Goal: Information Seeking & Learning: Learn about a topic

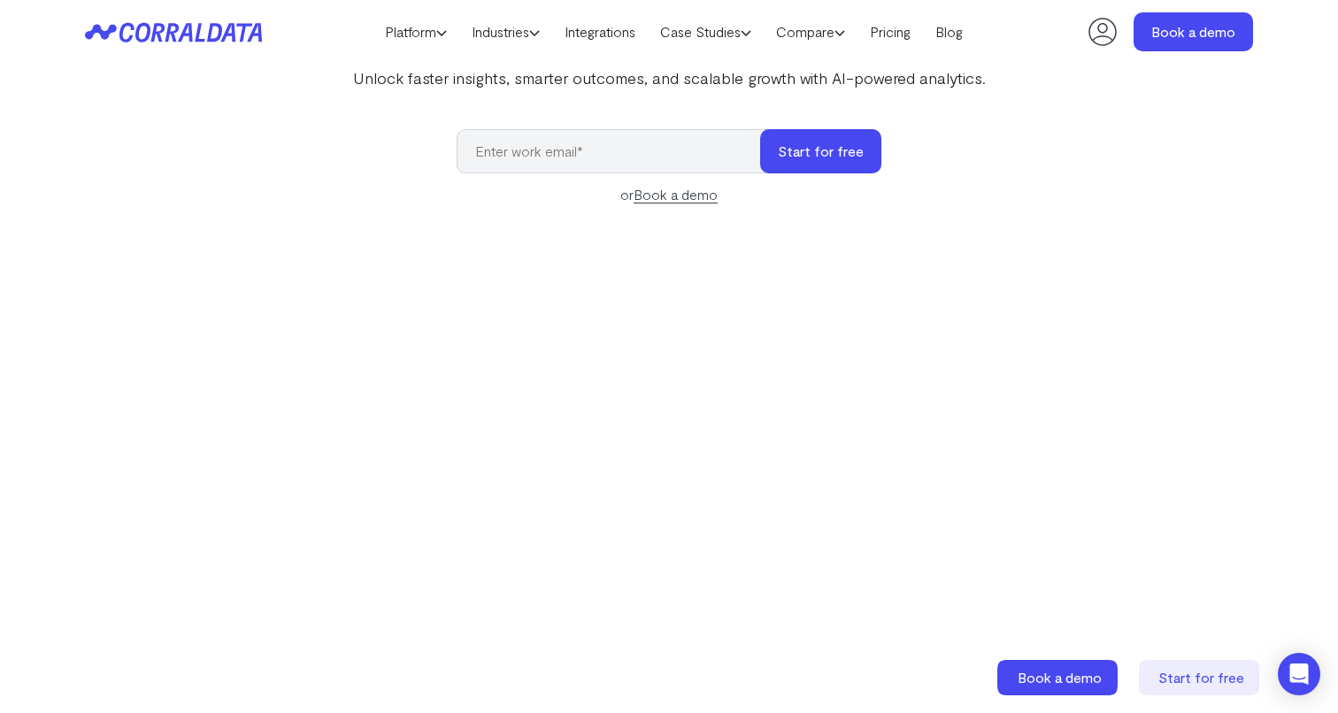
scroll to position [196, 0]
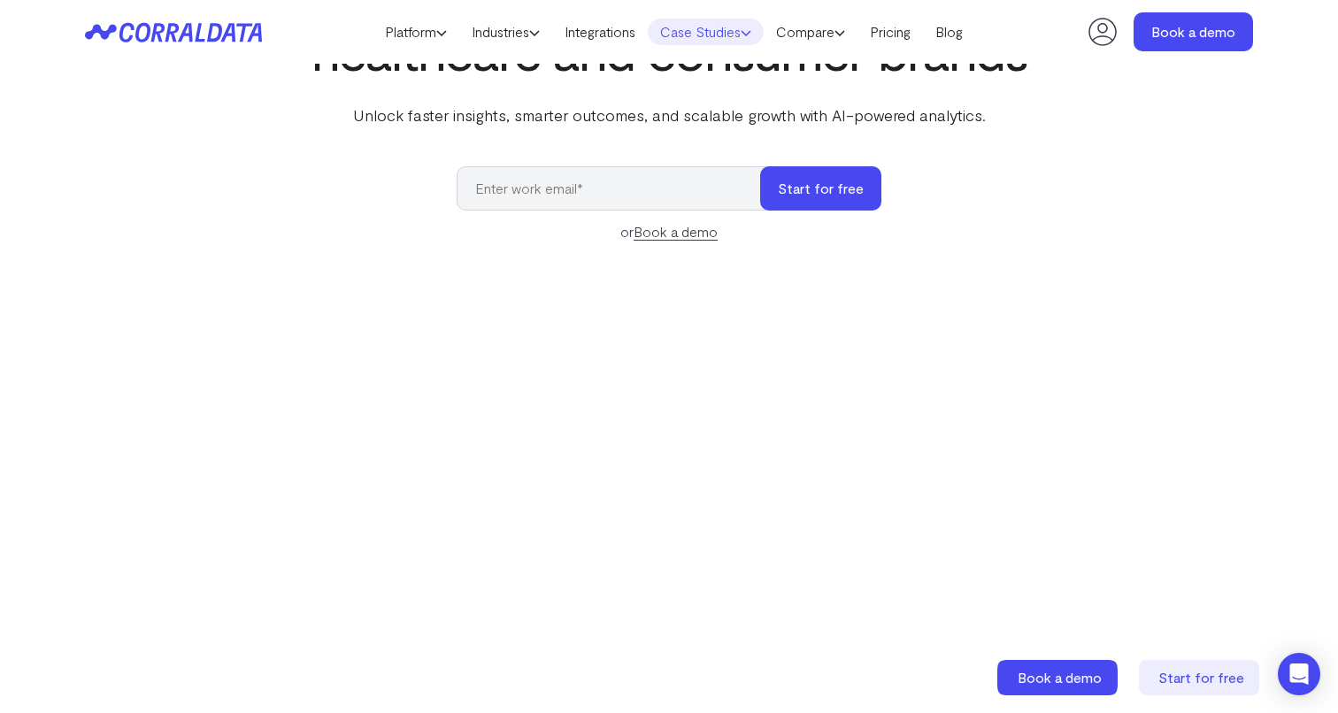
click at [748, 30] on icon at bounding box center [746, 32] width 11 height 11
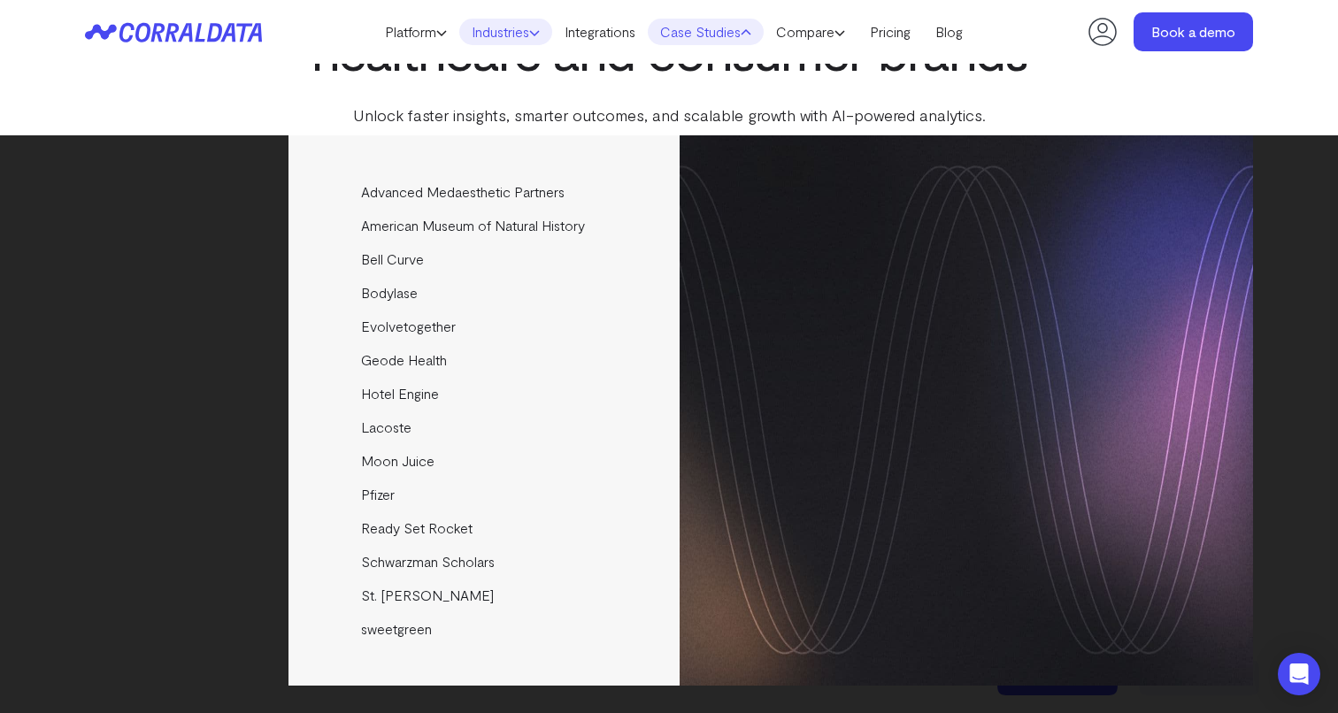
click at [529, 27] on icon at bounding box center [534, 32] width 11 height 11
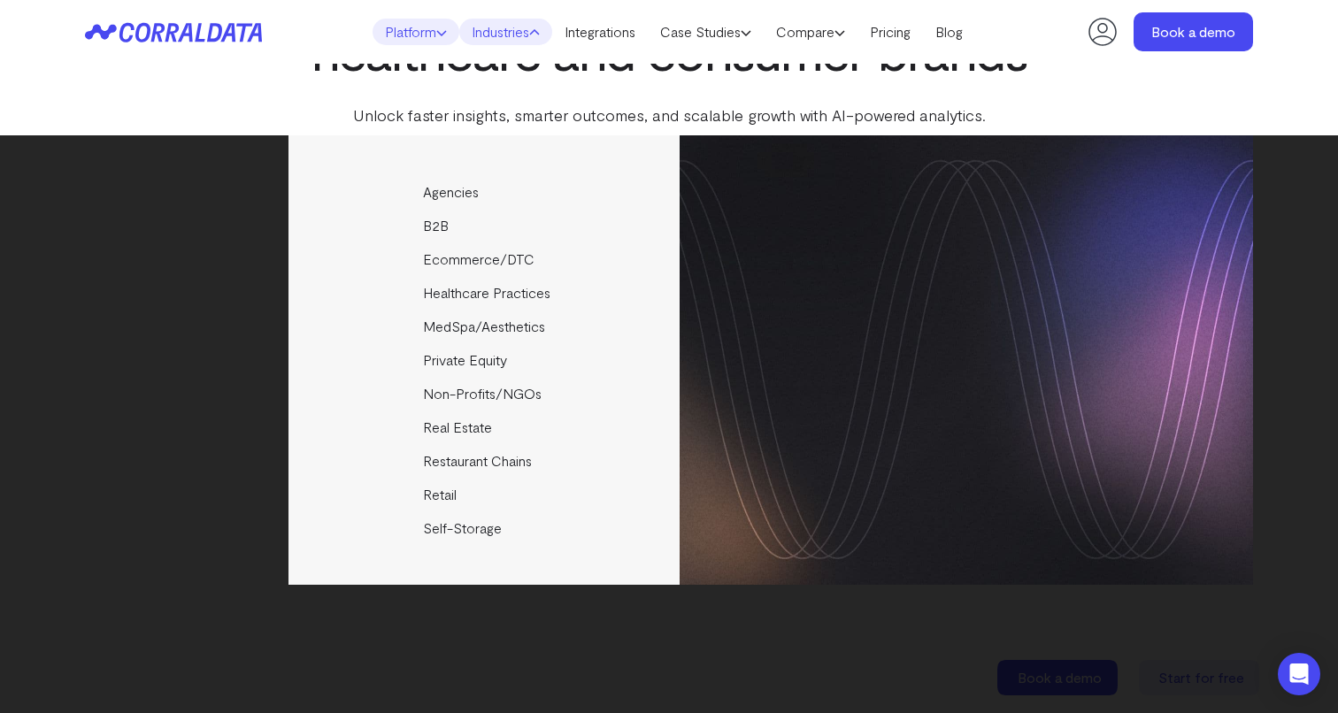
click at [436, 32] on icon at bounding box center [441, 32] width 11 height 11
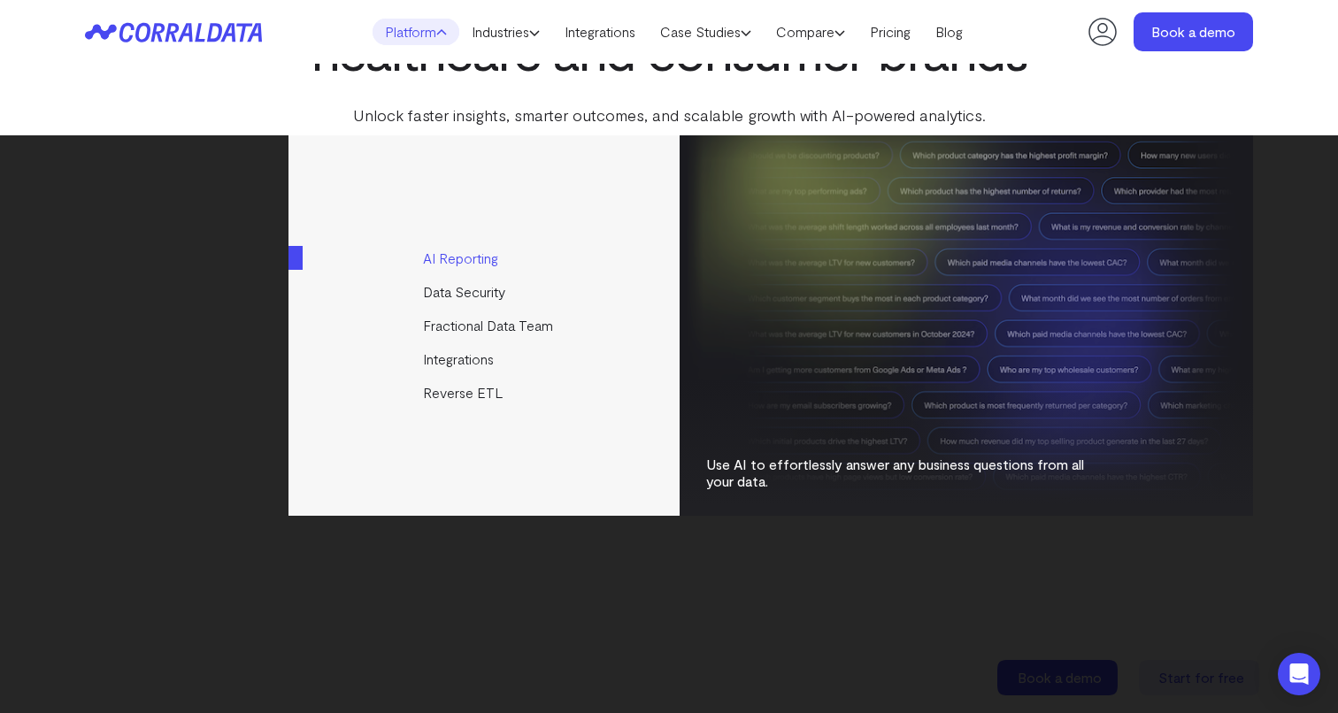
click at [472, 255] on link "AI Reporting" at bounding box center [485, 259] width 394 height 34
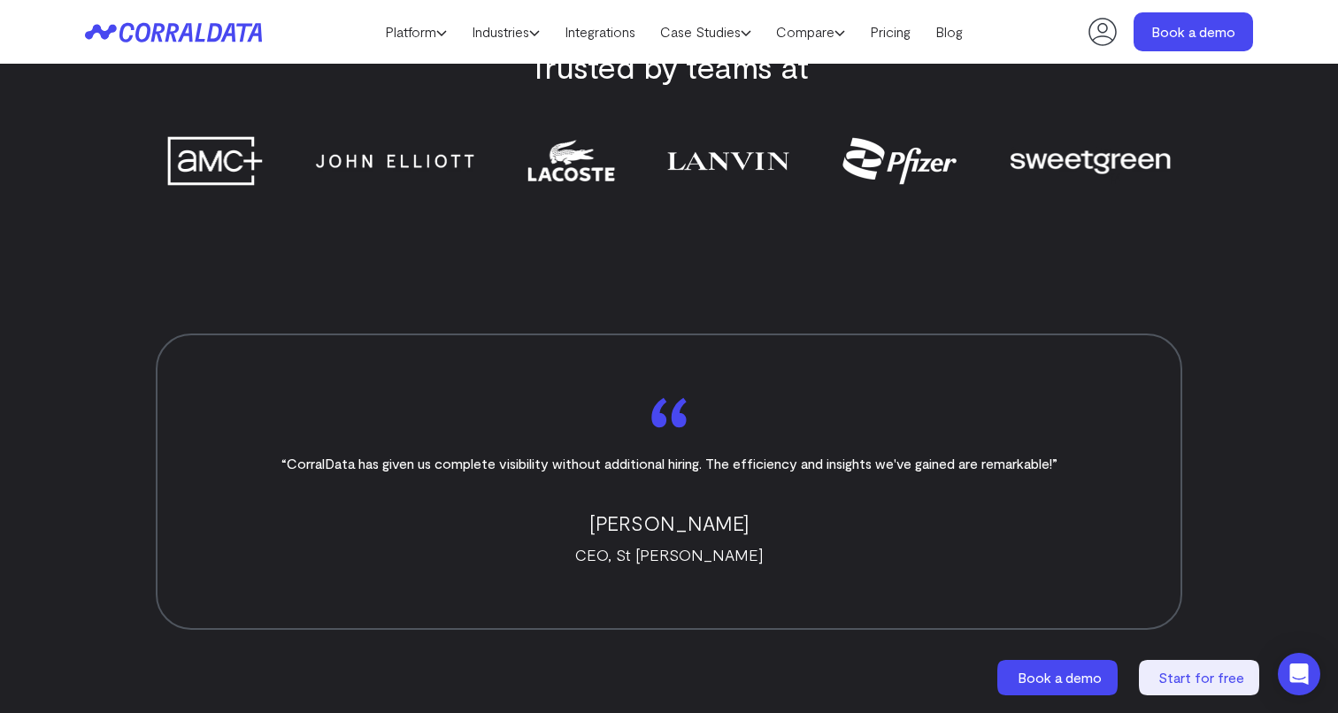
scroll to position [6399, 0]
